Goal: Information Seeking & Learning: Learn about a topic

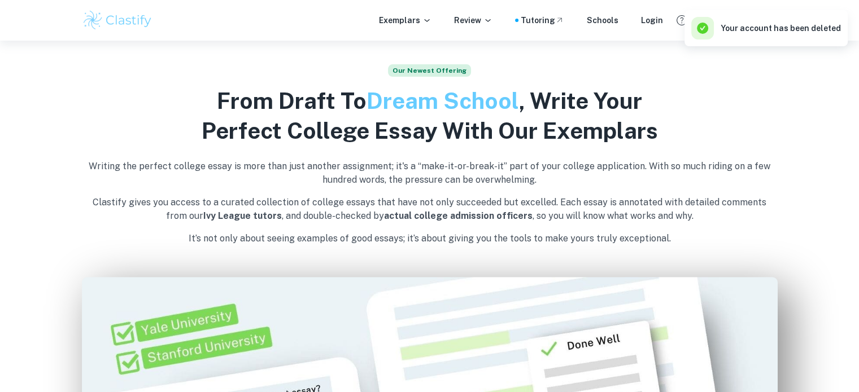
scroll to position [602, 0]
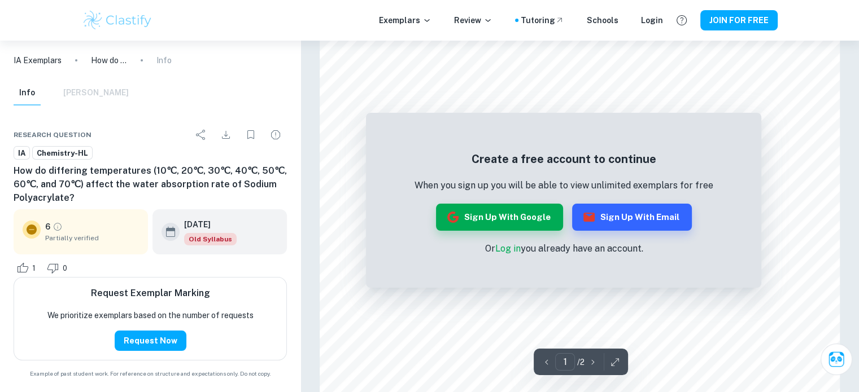
click at [236, 185] on h6 "How do differing temperatures (10℃, 20℃, 30℃, 40℃, 50℃, 60℃, and 70℃) affect th…" at bounding box center [150, 184] width 273 height 41
drag, startPoint x: 236, startPoint y: 185, endPoint x: 46, endPoint y: 195, distance: 190.0
click at [46, 195] on h6 "How do differing temperatures (10℃, 20℃, 30℃, 40℃, 50℃, 60℃, and 70℃) affect th…" at bounding box center [150, 184] width 273 height 41
copy h6 "Sodium Polyacrylate"
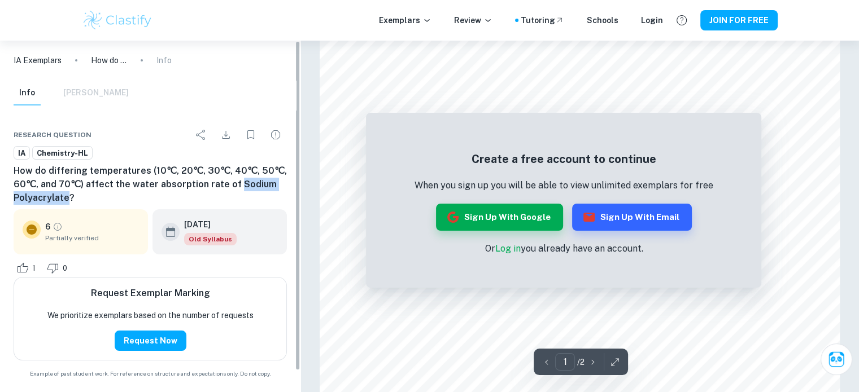
click at [41, 66] on p "IA Exemplars" at bounding box center [38, 60] width 48 height 12
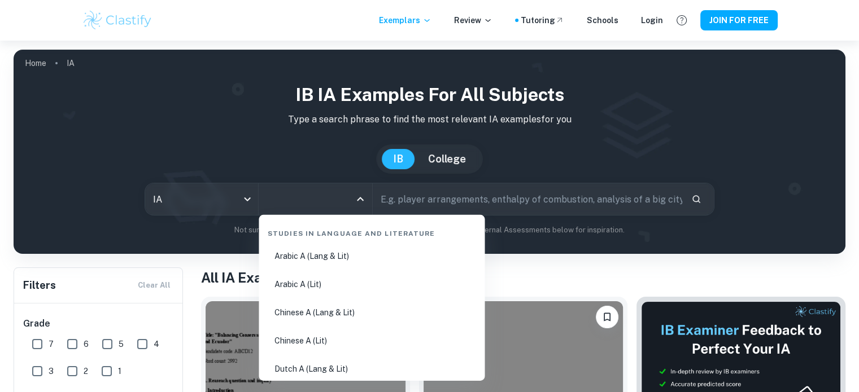
click at [300, 190] on input "All Subjects" at bounding box center [307, 199] width 86 height 21
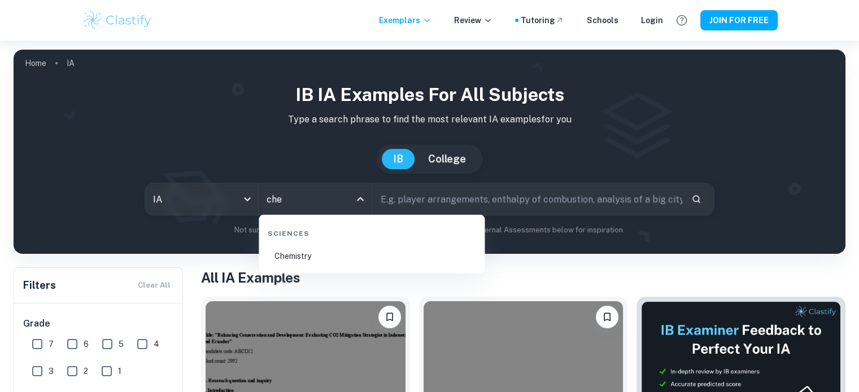
type input "chem"
click at [304, 248] on li "Chemistry" at bounding box center [371, 256] width 217 height 26
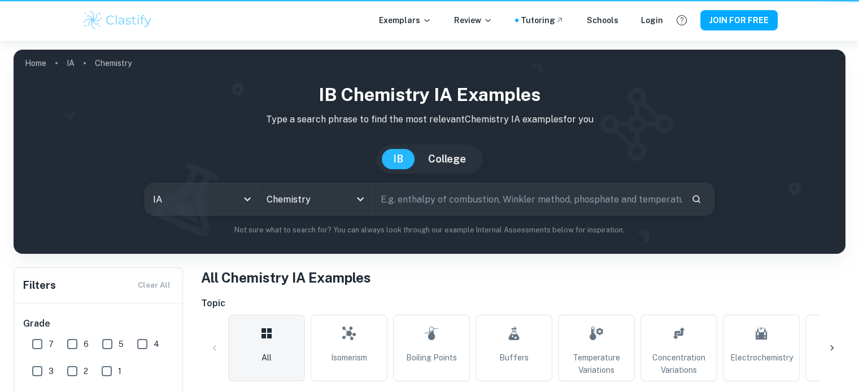
click at [423, 203] on input "text" at bounding box center [527, 200] width 309 height 32
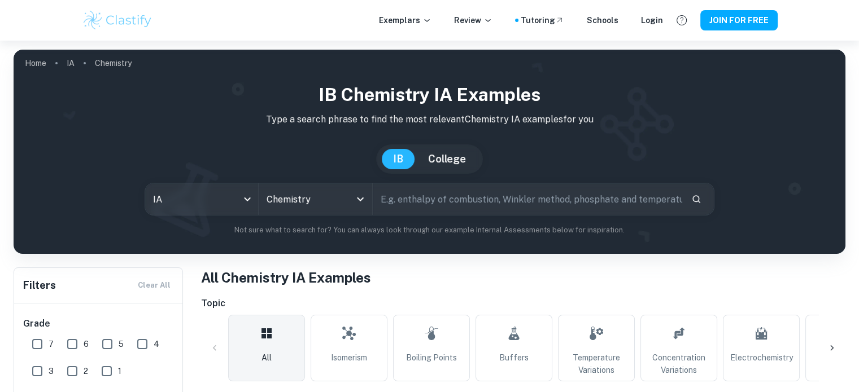
paste input "Sodium Polyacrylate"
type input "Sodium Polyacrylate"
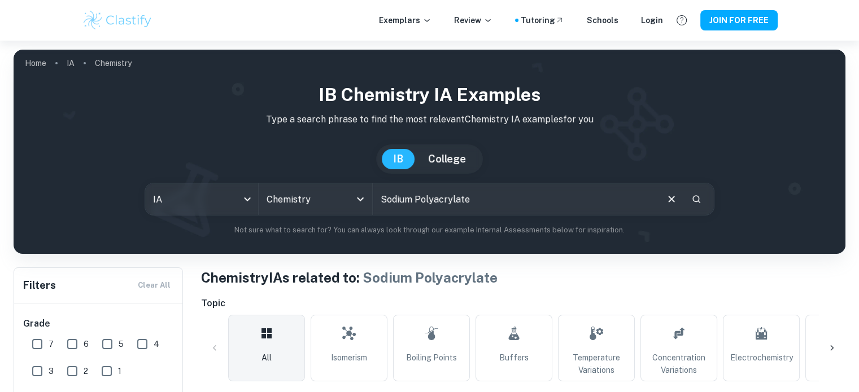
scroll to position [295, 0]
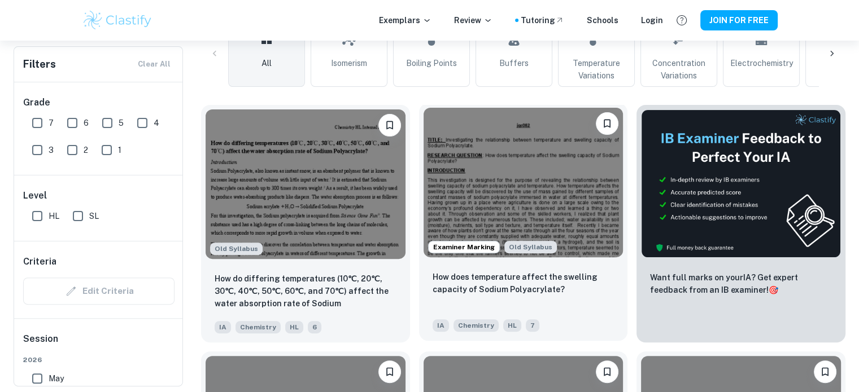
click at [492, 207] on img at bounding box center [523, 183] width 200 height 150
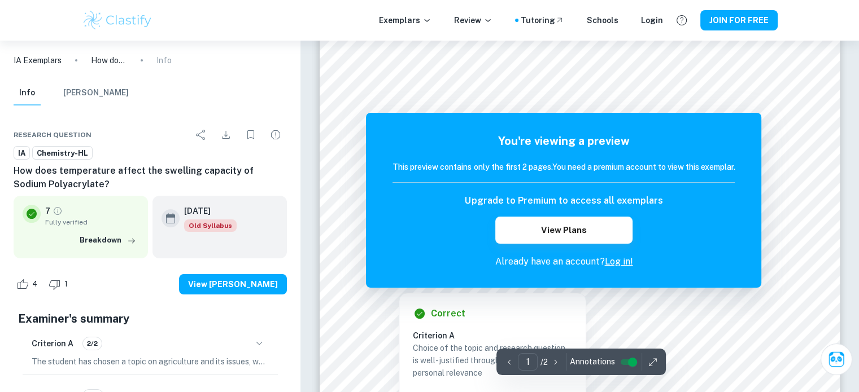
scroll to position [145, 0]
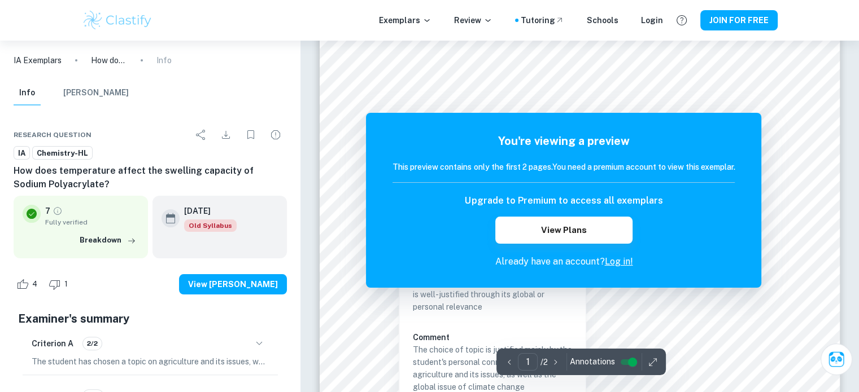
click at [398, 84] on div at bounding box center [580, 90] width 398 height 14
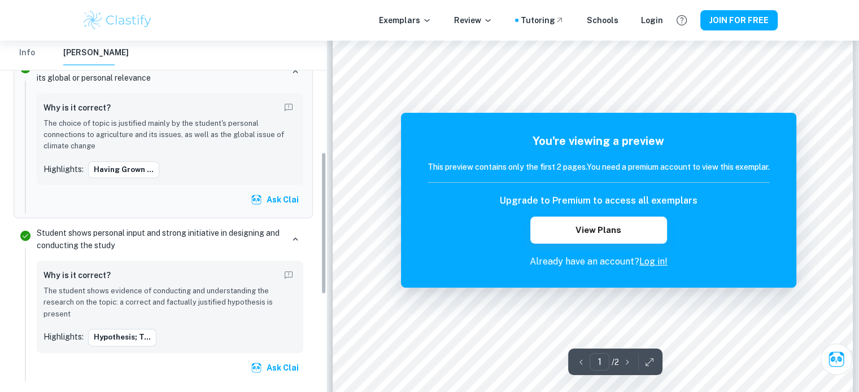
scroll to position [316, 0]
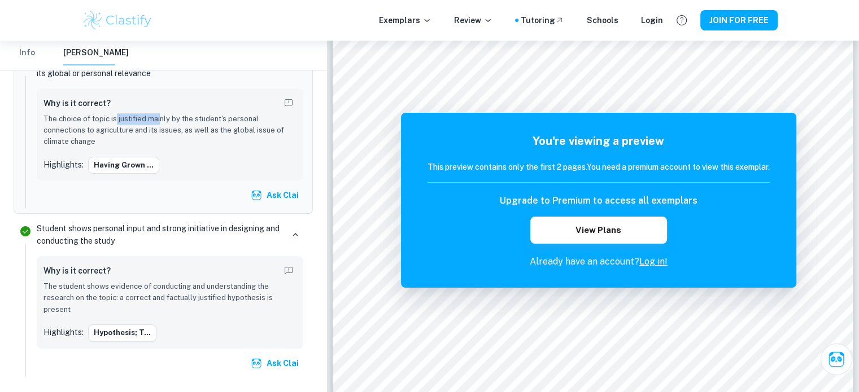
drag, startPoint x: 125, startPoint y: 115, endPoint x: 168, endPoint y: 126, distance: 44.8
click at [164, 124] on p "The choice of topic is justified mainly by the student's personal connections t…" at bounding box center [169, 130] width 253 height 34
click at [172, 126] on p "The choice of topic is justified mainly by the student's personal connections t…" at bounding box center [169, 130] width 253 height 34
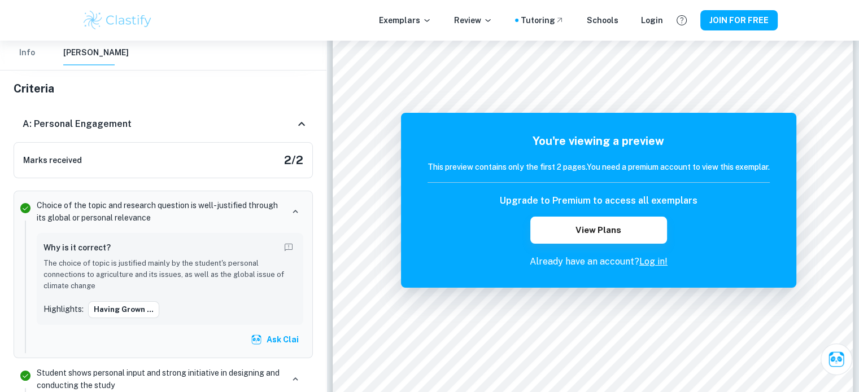
scroll to position [165, 0]
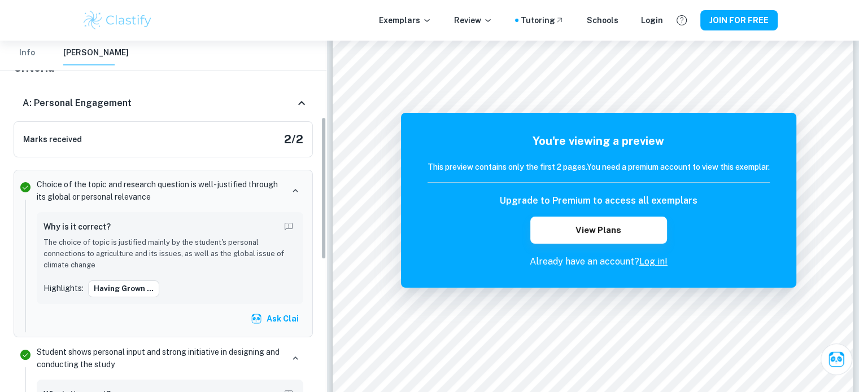
drag, startPoint x: 192, startPoint y: 225, endPoint x: 186, endPoint y: 265, distance: 40.6
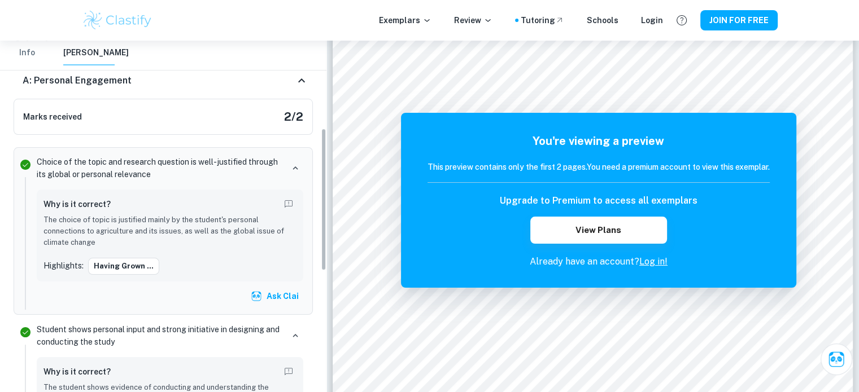
click at [285, 286] on button "Ask Clai" at bounding box center [275, 296] width 55 height 20
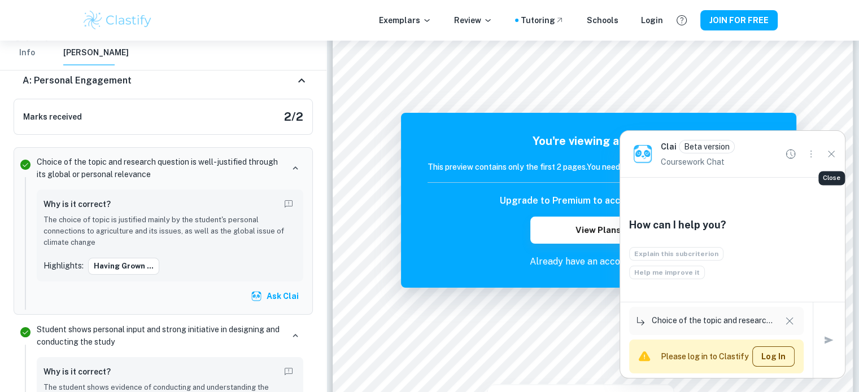
click at [827, 158] on icon "Close" at bounding box center [831, 154] width 12 height 12
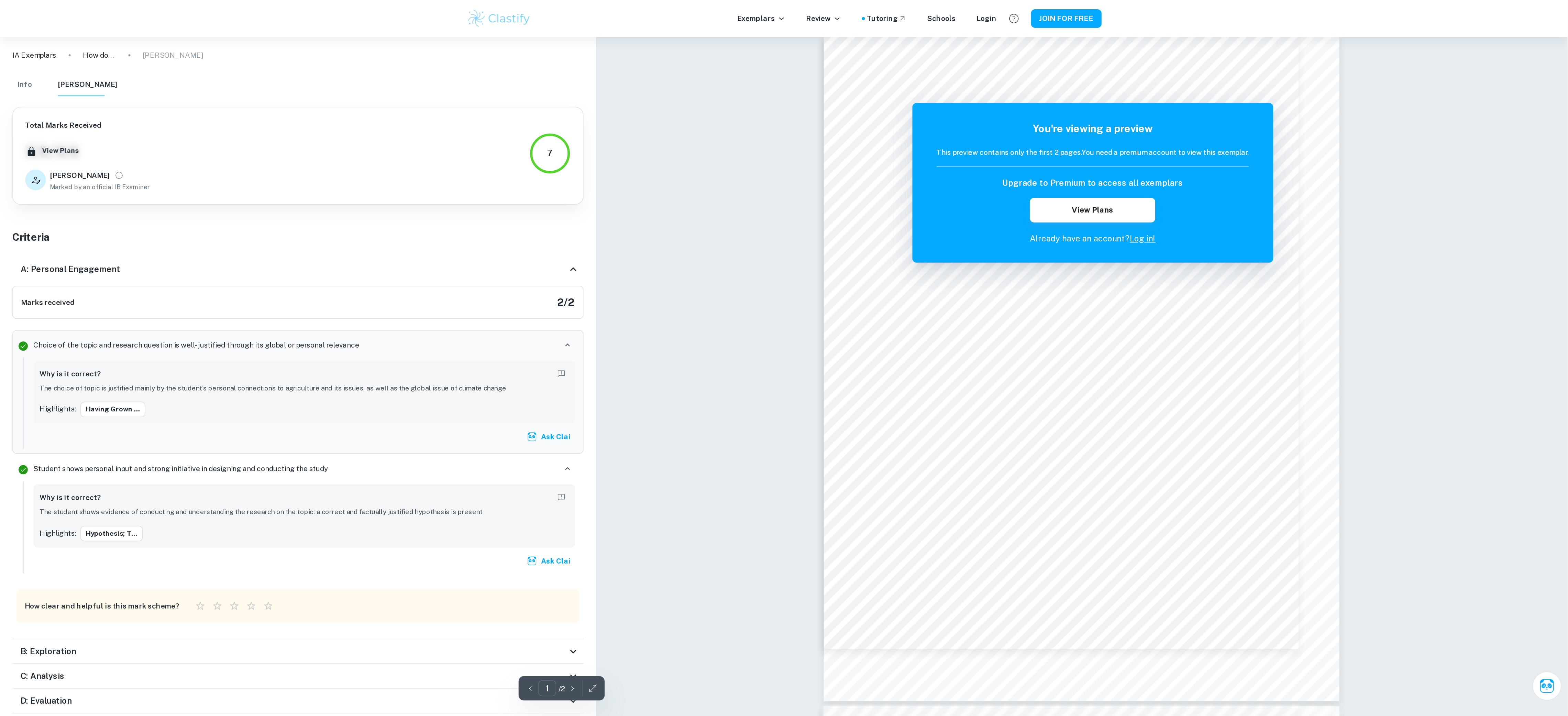
scroll to position [0, 0]
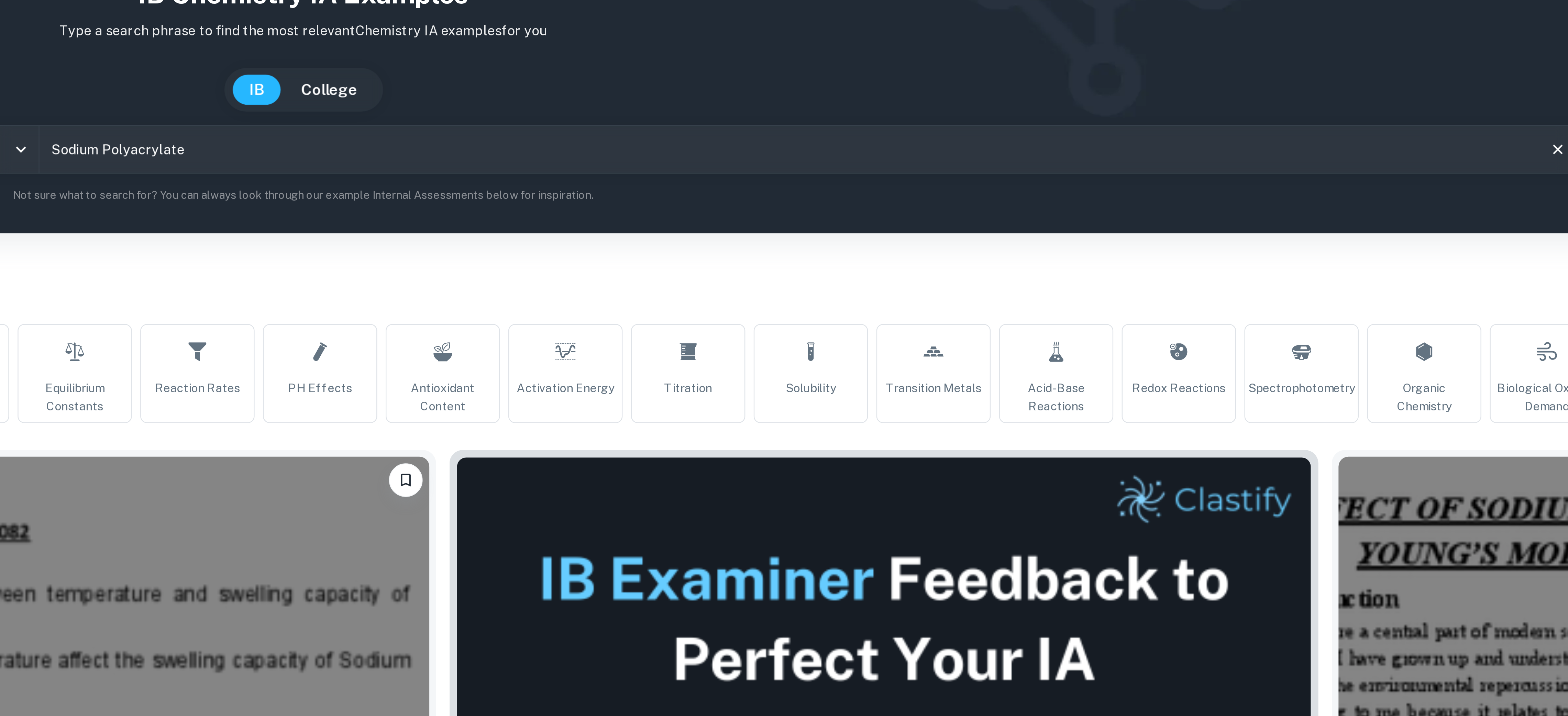
scroll to position [538, 0]
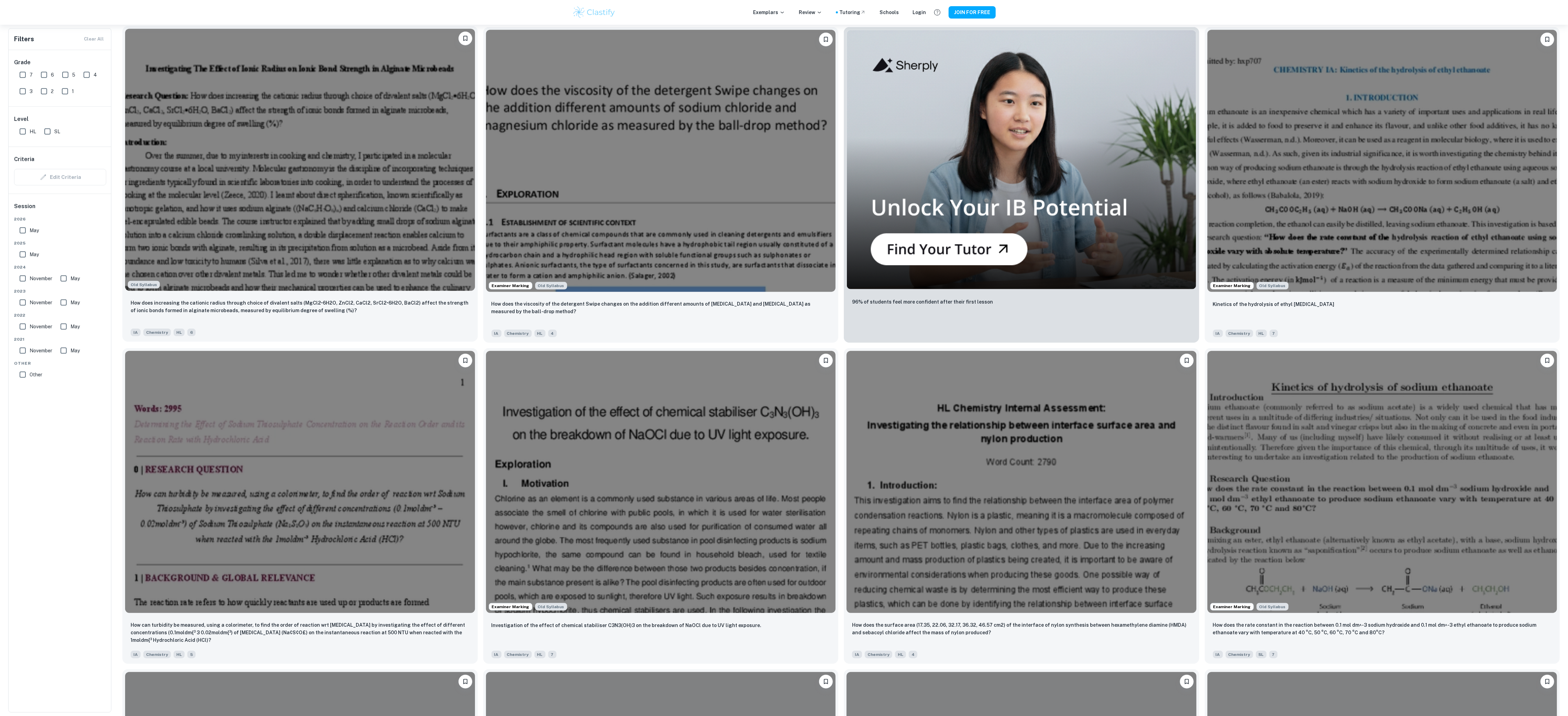
click at [321, 167] on img at bounding box center [300, 159] width 350 height 262
